Goal: Information Seeking & Learning: Learn about a topic

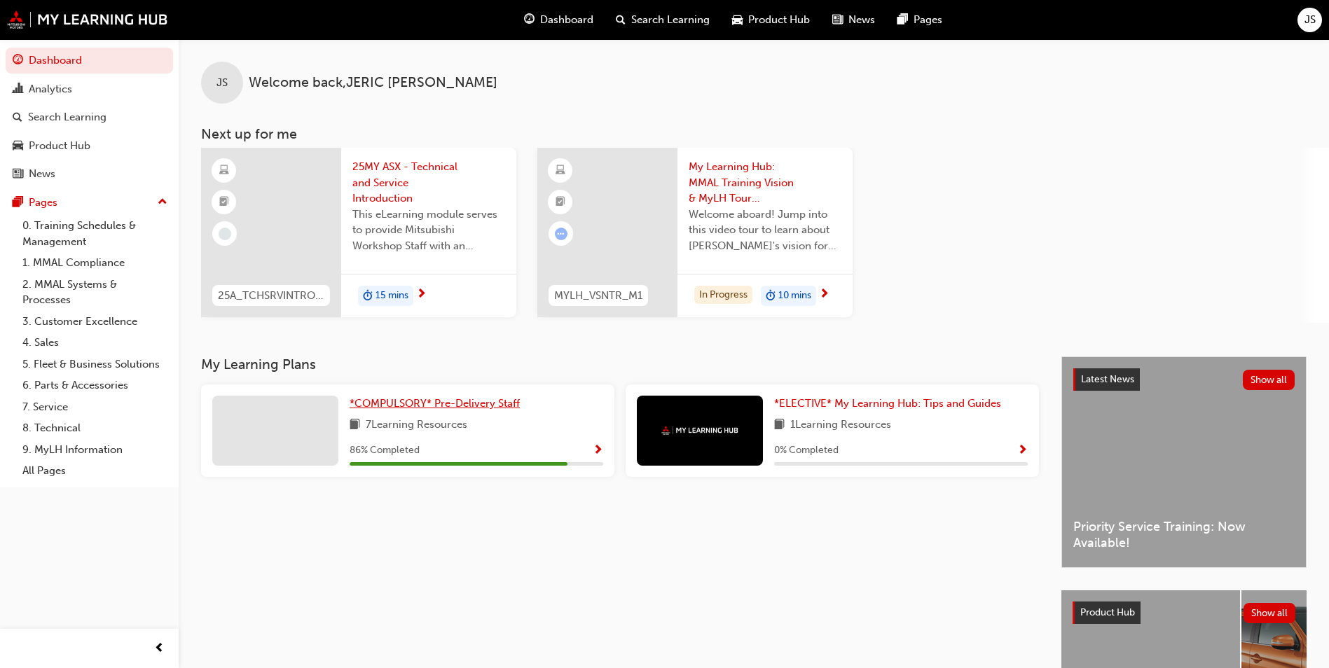
click at [432, 408] on span "*COMPULSORY* Pre-Delivery Staff" at bounding box center [435, 403] width 170 height 13
click at [394, 209] on span "This eLearning module serves to provide Mitsubishi Workshop Staff with an intro…" at bounding box center [428, 231] width 153 height 48
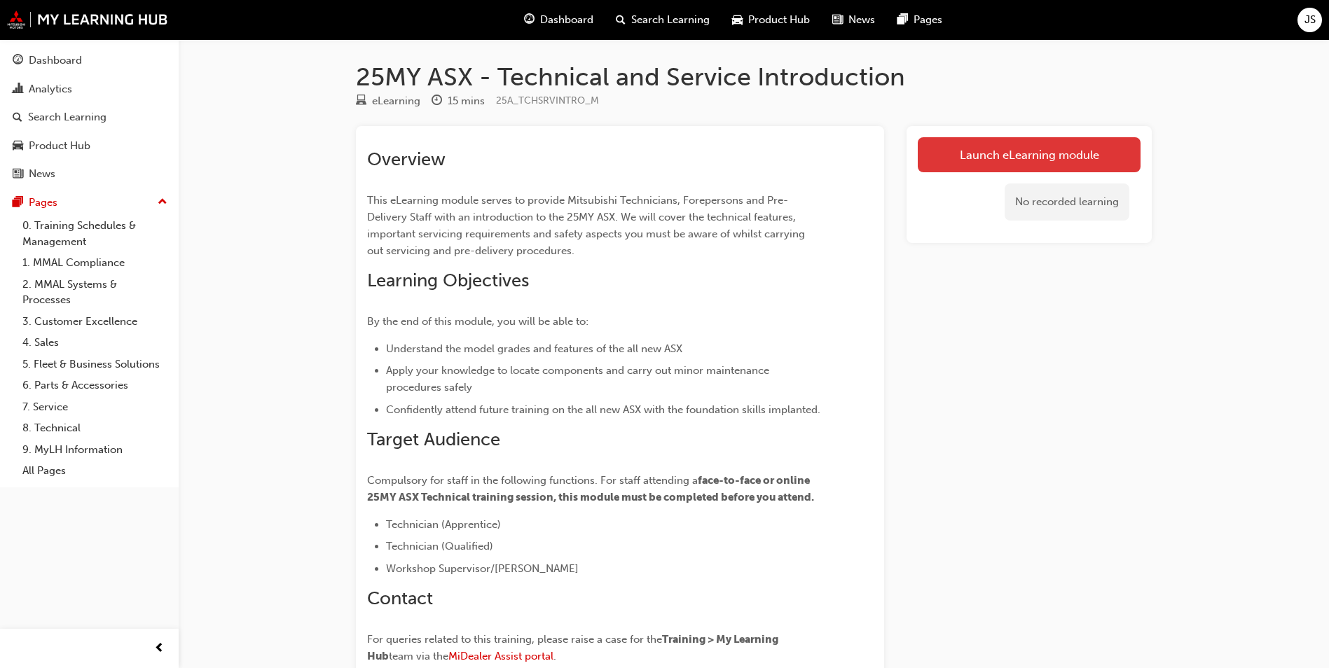
click at [1000, 158] on link "Launch eLearning module" at bounding box center [1029, 154] width 223 height 35
